Goal: Task Accomplishment & Management: Manage account settings

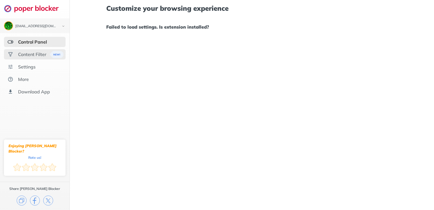
click at [37, 51] on div "Content Filter" at bounding box center [35, 54] width 62 height 10
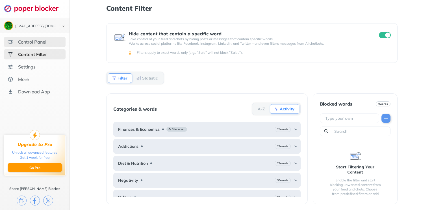
click at [40, 40] on div "Control Panel" at bounding box center [32, 42] width 28 height 6
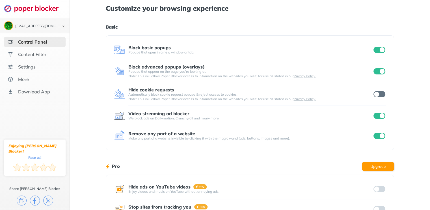
click at [381, 72] on input "checkbox" at bounding box center [379, 71] width 12 height 6
click at [381, 119] on div at bounding box center [379, 116] width 14 height 8
click at [381, 47] on input "checkbox" at bounding box center [379, 50] width 12 height 6
click at [380, 113] on div "[EMAIL_ADDRESS][DOMAIN_NAME] Logout Control Panel Content Filter Settings More …" at bounding box center [215, 146] width 430 height 292
click at [380, 134] on input "checkbox" at bounding box center [379, 136] width 12 height 6
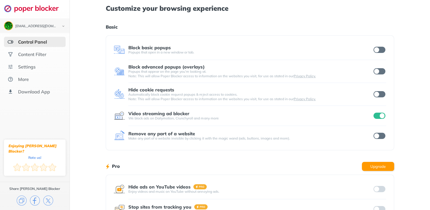
click at [379, 47] on input "checkbox" at bounding box center [379, 50] width 12 height 6
click at [378, 49] on div "[EMAIL_ADDRESS][DOMAIN_NAME] Logout Control Panel Content Filter Settings More …" at bounding box center [215, 146] width 430 height 292
click at [378, 52] on input "checkbox" at bounding box center [379, 50] width 12 height 6
click at [376, 70] on input "checkbox" at bounding box center [379, 71] width 12 height 6
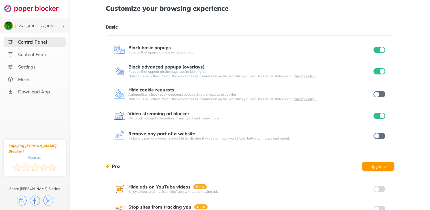
click at [376, 94] on input "checkbox" at bounding box center [379, 94] width 12 height 6
